Goal: Navigation & Orientation: Go to known website

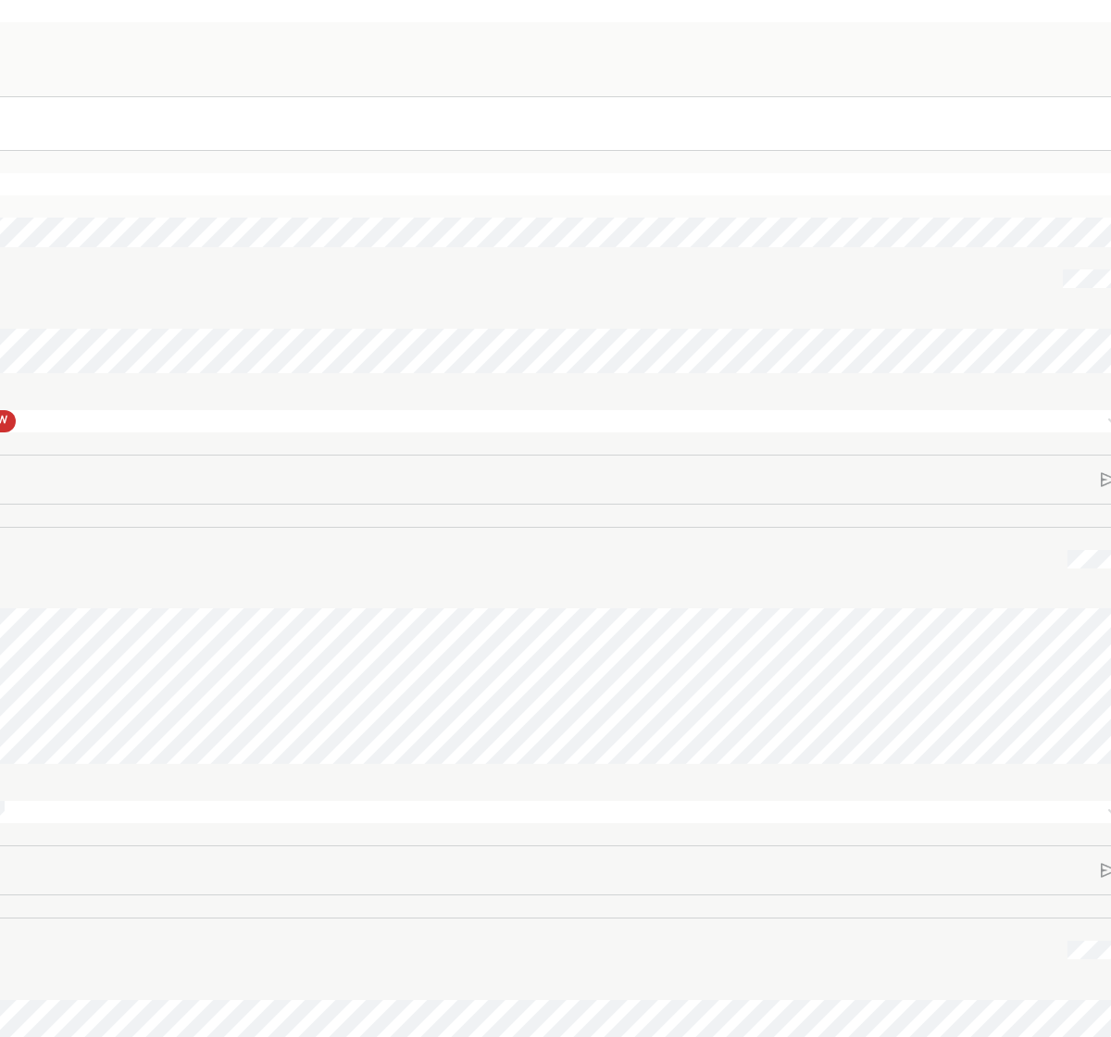
click at [568, 112] on p "Rich Text Editor. Editing area: main" at bounding box center [442, 124] width 1371 height 24
